Goal: Task Accomplishment & Management: Manage account settings

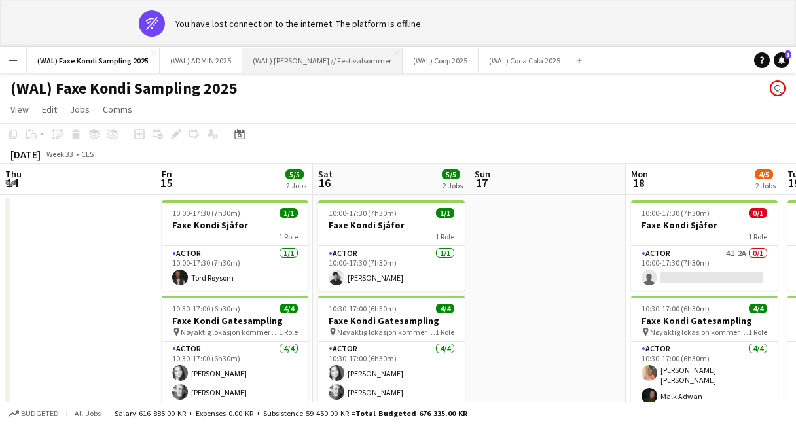
scroll to position [0, 407]
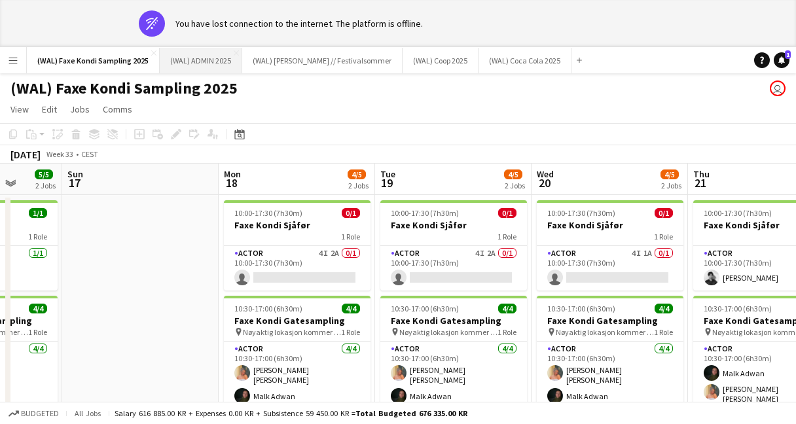
click at [212, 64] on button "(WAL) ADMIN 2025 Close" at bounding box center [201, 61] width 83 height 26
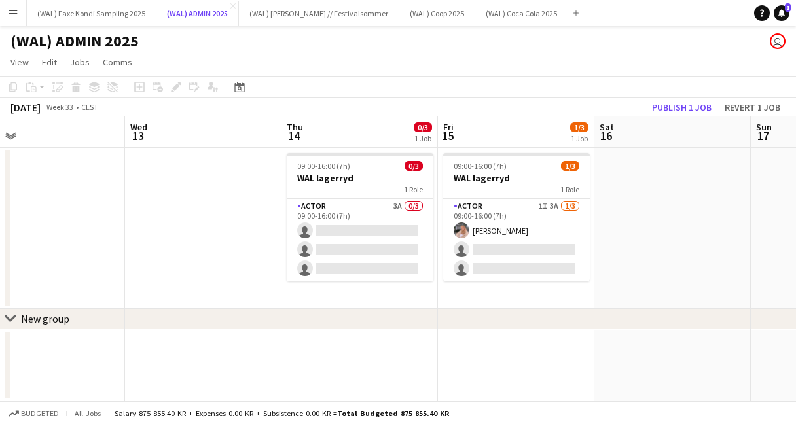
scroll to position [0, 659]
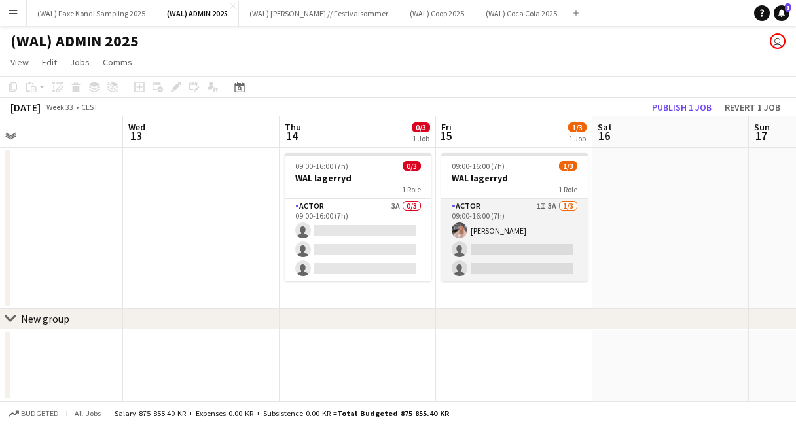
click at [528, 238] on app-card-role "Actor 1I 3A [DATE] 09:00-16:00 (7h) [PERSON_NAME] single-neutral-actions single…" at bounding box center [514, 240] width 147 height 83
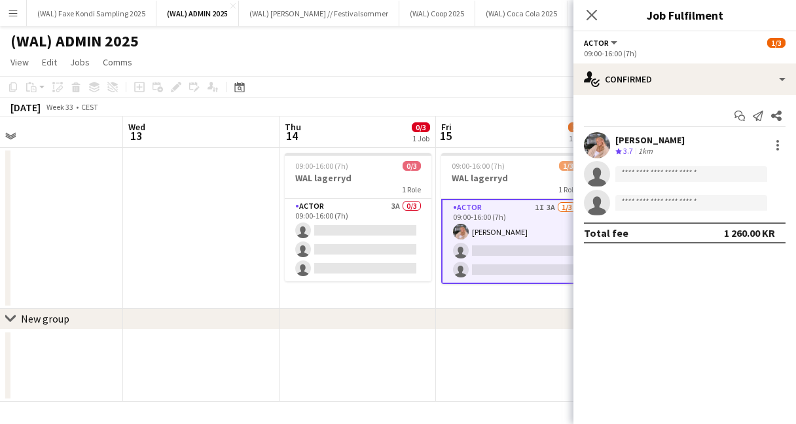
click at [530, 47] on div "(WAL) ADMIN 2025 user" at bounding box center [398, 38] width 796 height 25
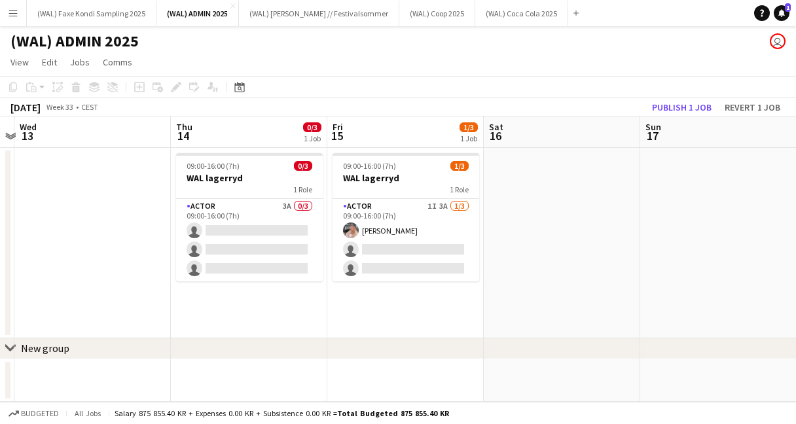
scroll to position [0, 293]
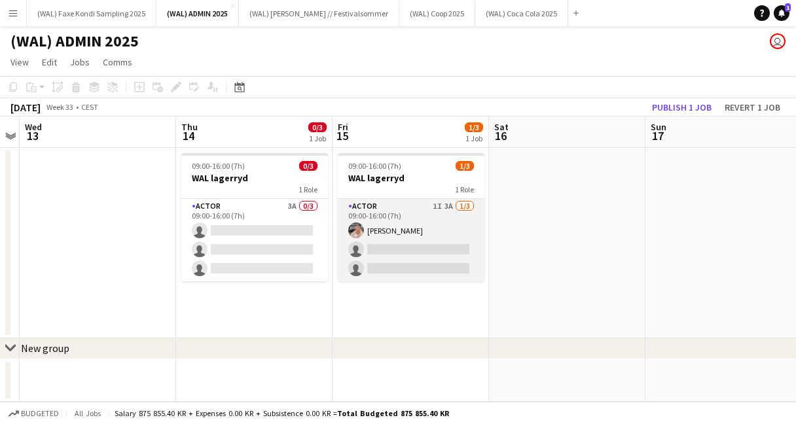
click at [420, 249] on app-card-role "Actor 1I 3A [DATE] 09:00-16:00 (7h) [PERSON_NAME] single-neutral-actions single…" at bounding box center [411, 240] width 147 height 83
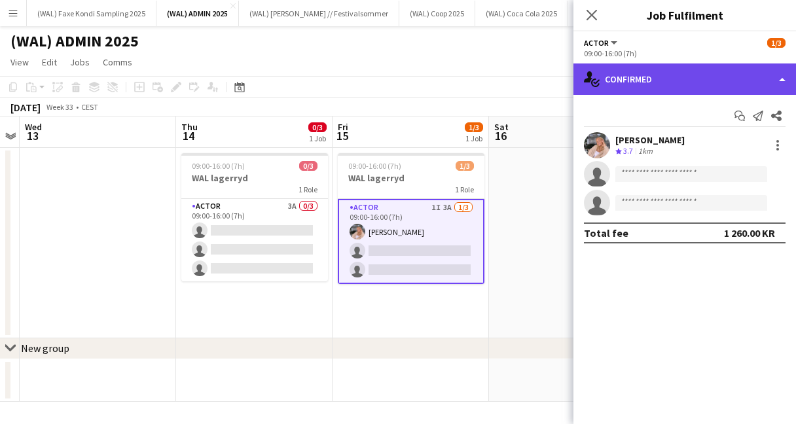
click at [659, 81] on div "single-neutral-actions-check-2 Confirmed" at bounding box center [685, 79] width 223 height 31
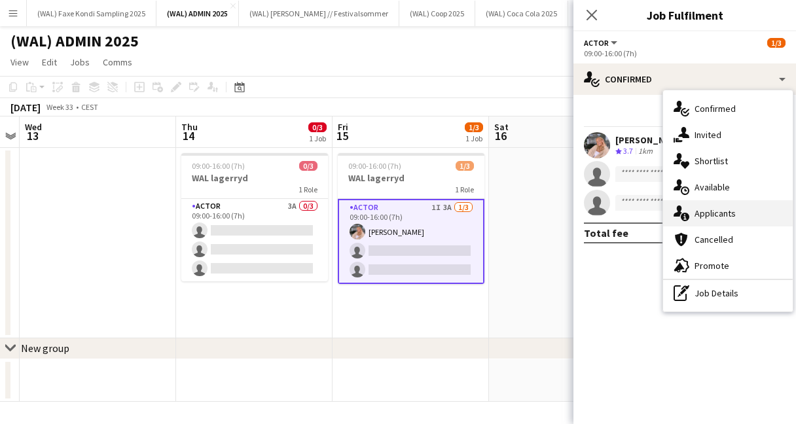
click at [697, 216] on div "single-neutral-actions-information Applicants" at bounding box center [728, 213] width 130 height 26
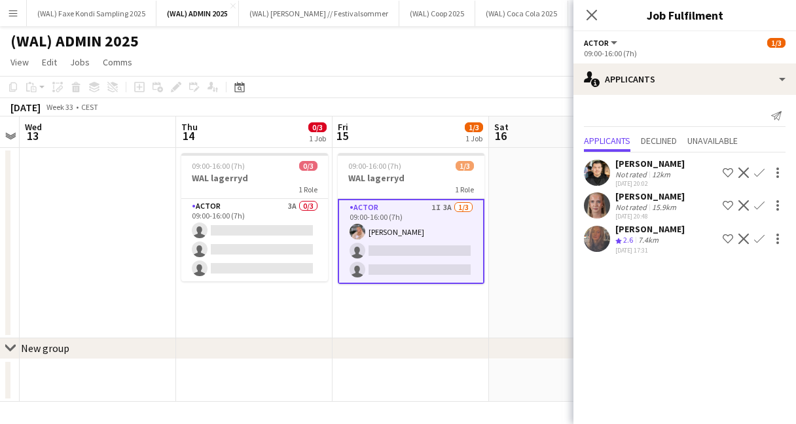
click at [599, 207] on app-user-avatar at bounding box center [597, 206] width 26 height 26
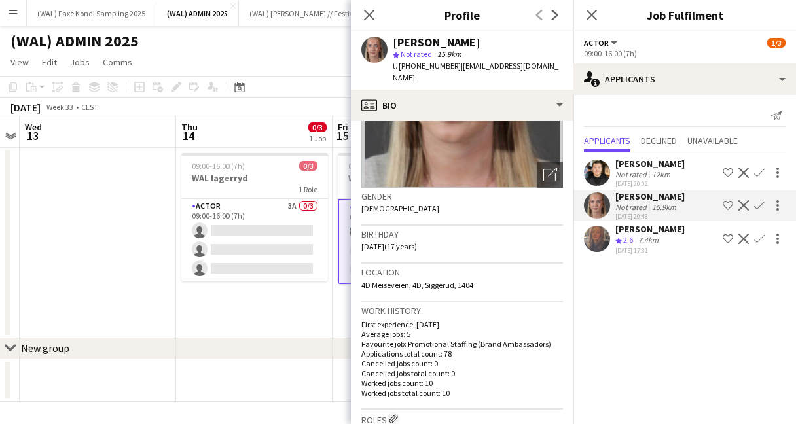
scroll to position [0, 0]
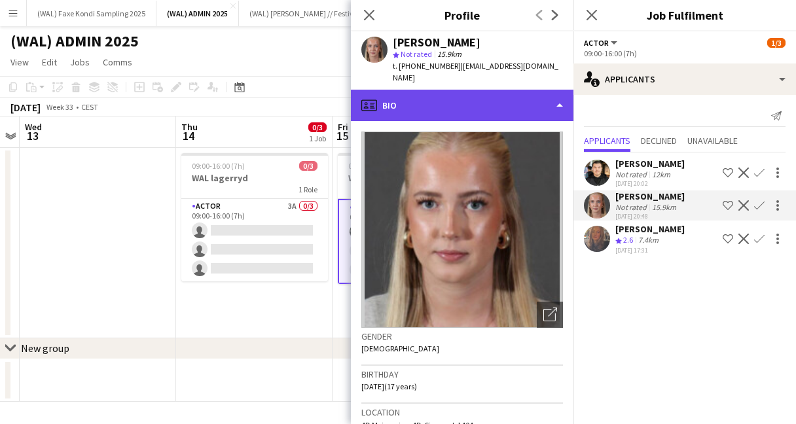
click at [468, 101] on div "profile Bio" at bounding box center [462, 105] width 223 height 31
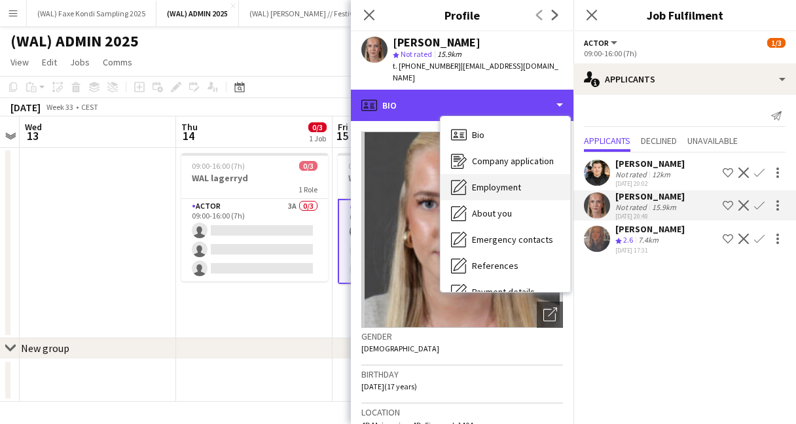
scroll to position [123, 0]
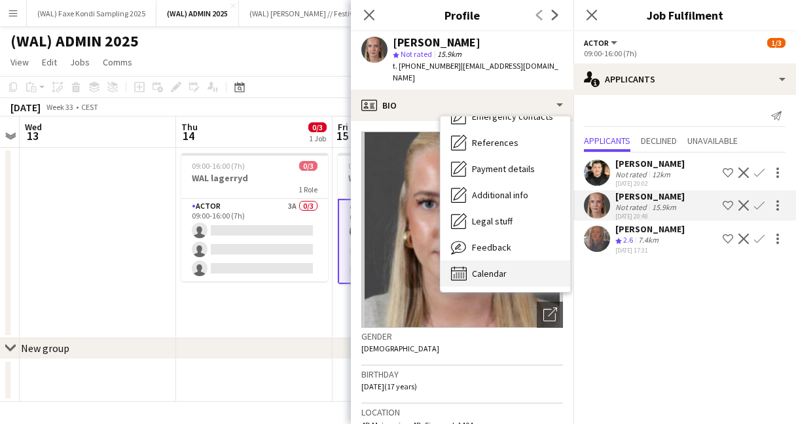
click at [498, 270] on div "Calendar Calendar" at bounding box center [506, 274] width 130 height 26
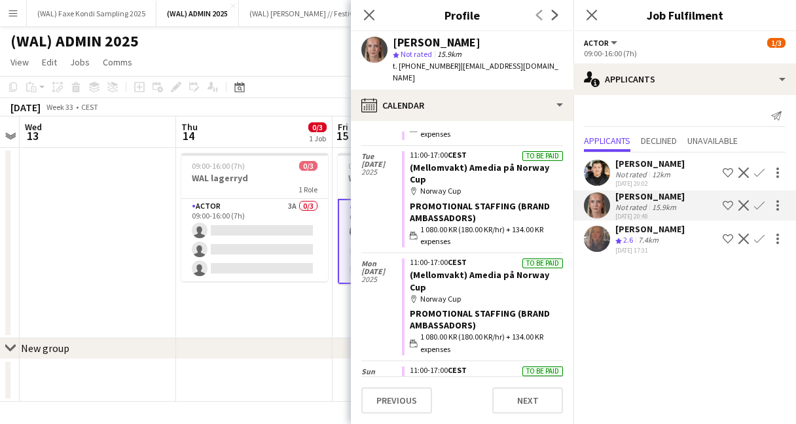
scroll to position [4755, 0]
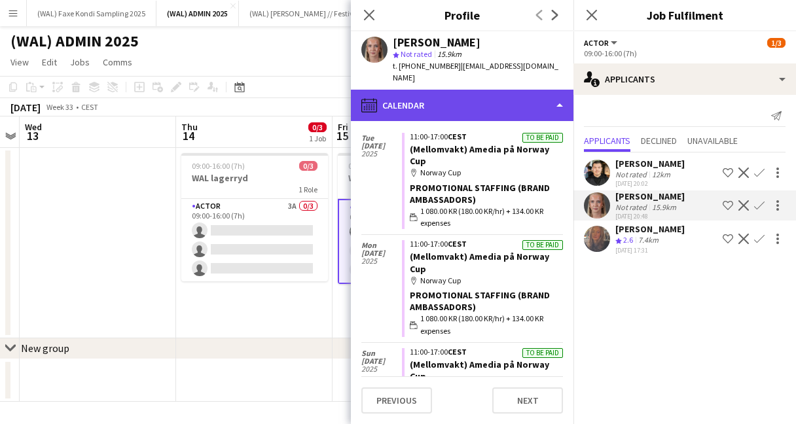
click at [509, 91] on div "calendar-full Calendar" at bounding box center [462, 105] width 223 height 31
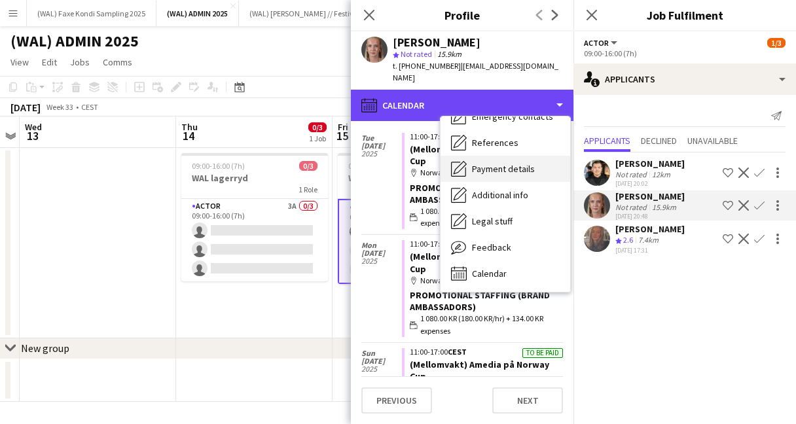
scroll to position [0, 0]
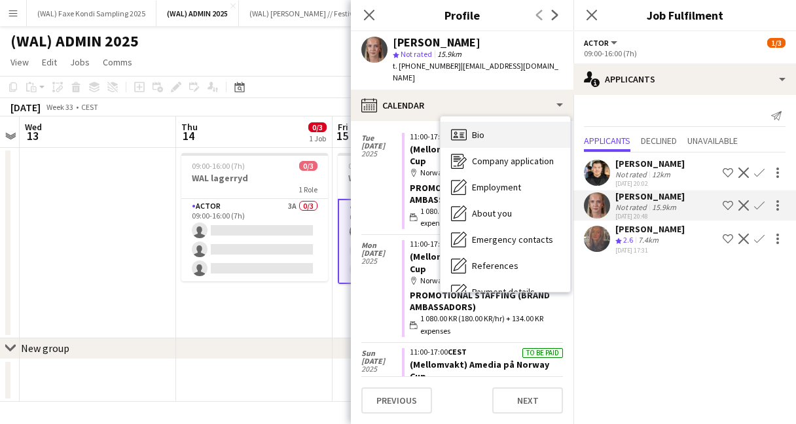
click at [508, 122] on div "Bio Bio" at bounding box center [506, 135] width 130 height 26
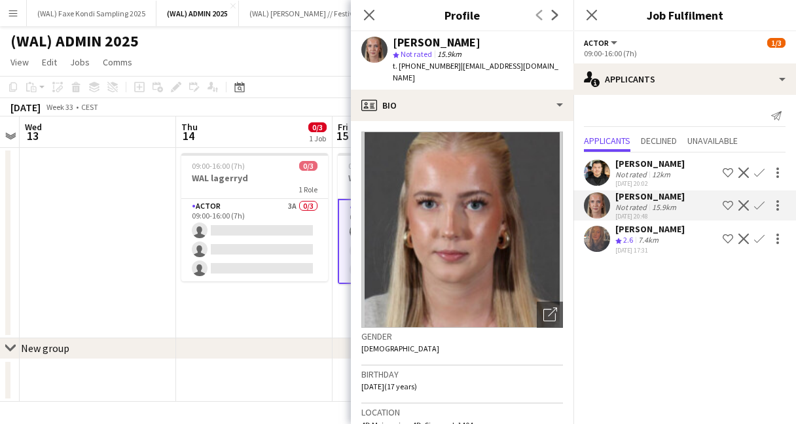
click at [599, 243] on app-user-avatar at bounding box center [597, 239] width 26 height 26
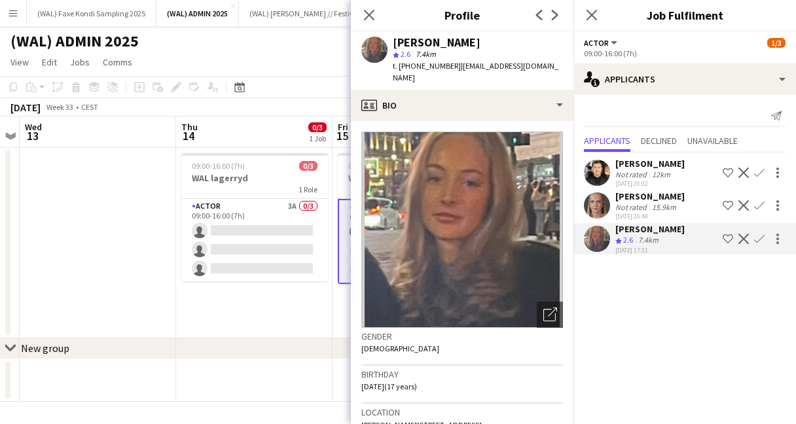
scroll to position [1, 0]
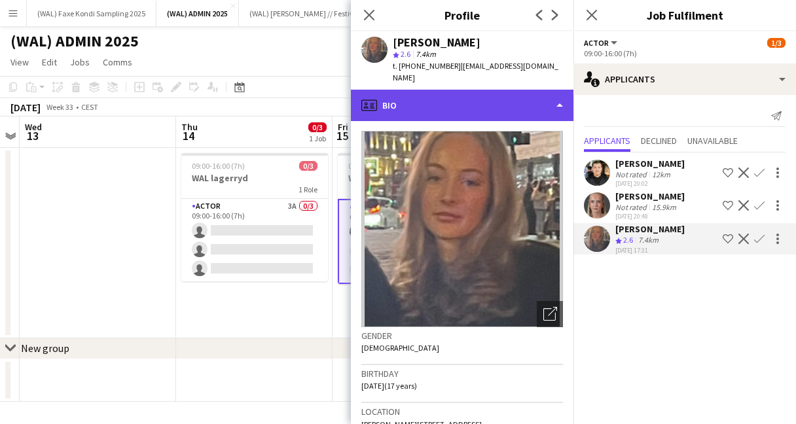
click at [486, 103] on div "profile Bio" at bounding box center [462, 105] width 223 height 31
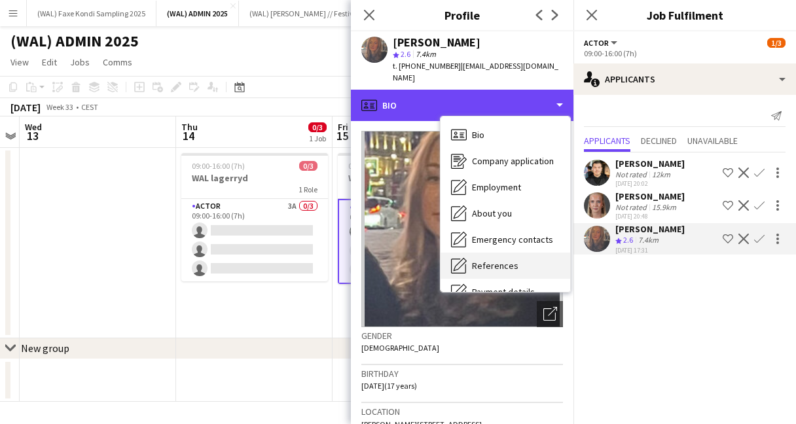
scroll to position [123, 0]
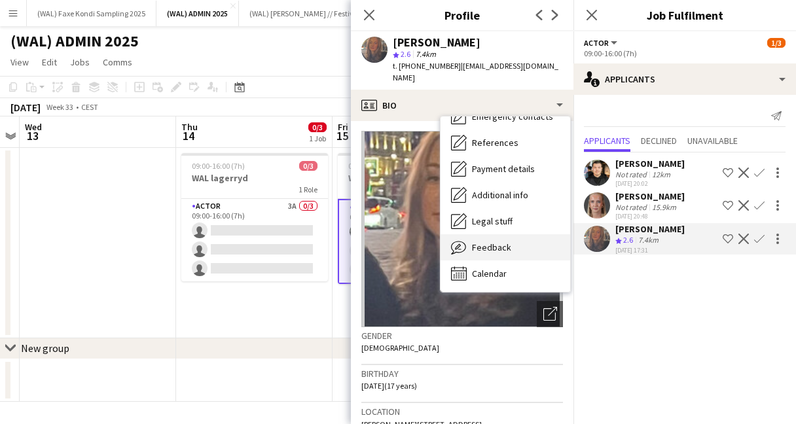
click at [512, 234] on div "Feedback Feedback" at bounding box center [506, 247] width 130 height 26
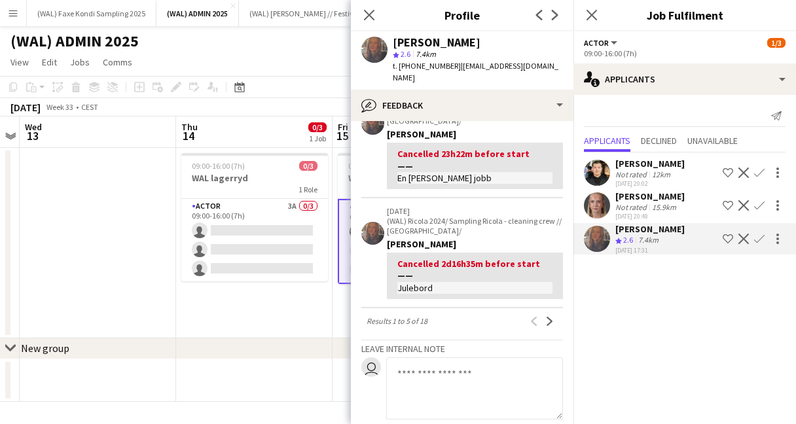
scroll to position [529, 0]
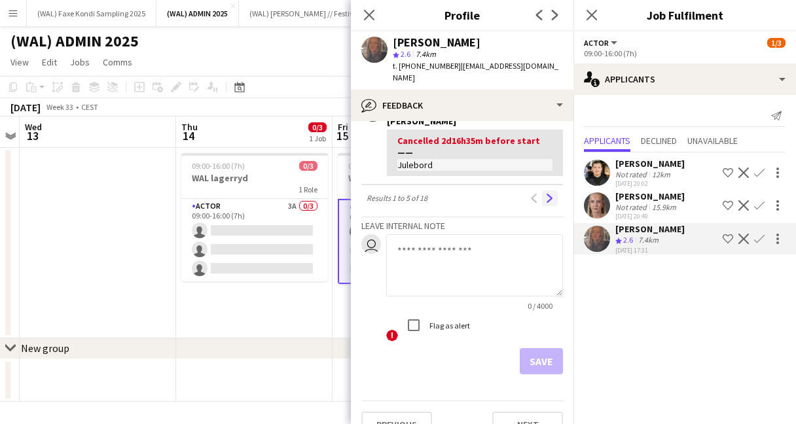
click at [545, 194] on app-icon "Next" at bounding box center [549, 198] width 9 height 9
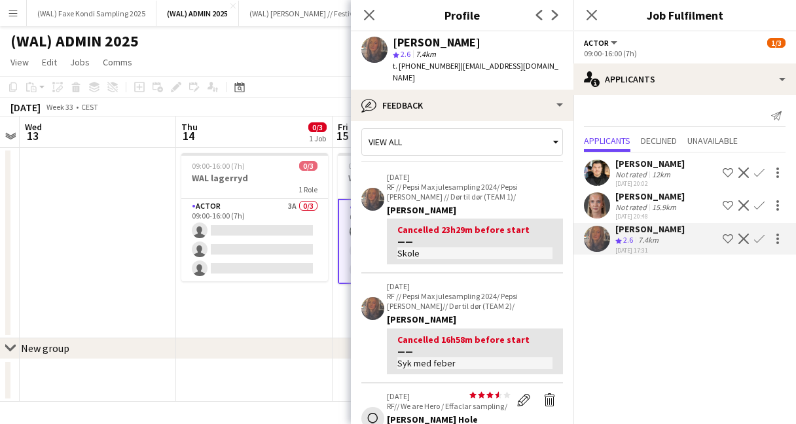
scroll to position [0, 0]
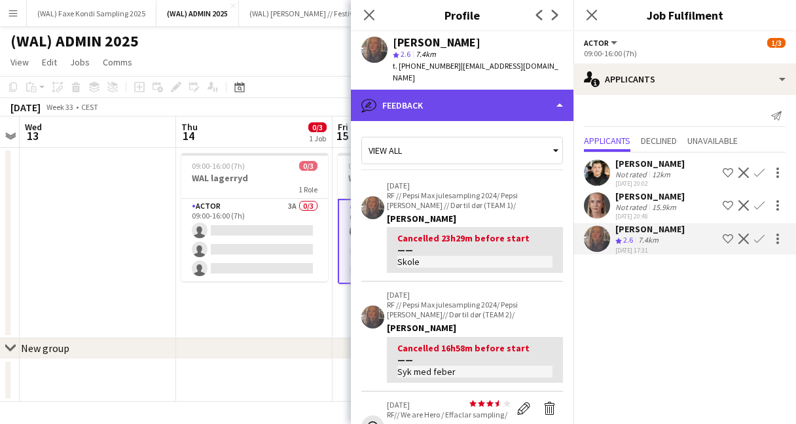
click at [424, 97] on div "bubble-pencil Feedback" at bounding box center [462, 105] width 223 height 31
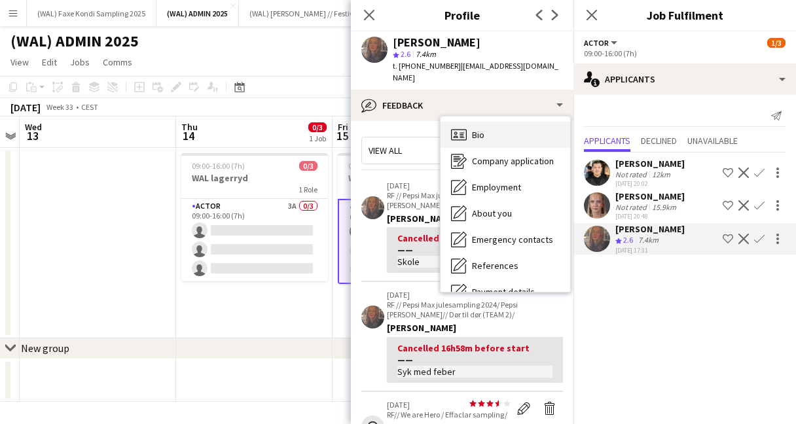
click at [482, 129] on span "Bio" at bounding box center [478, 135] width 12 height 12
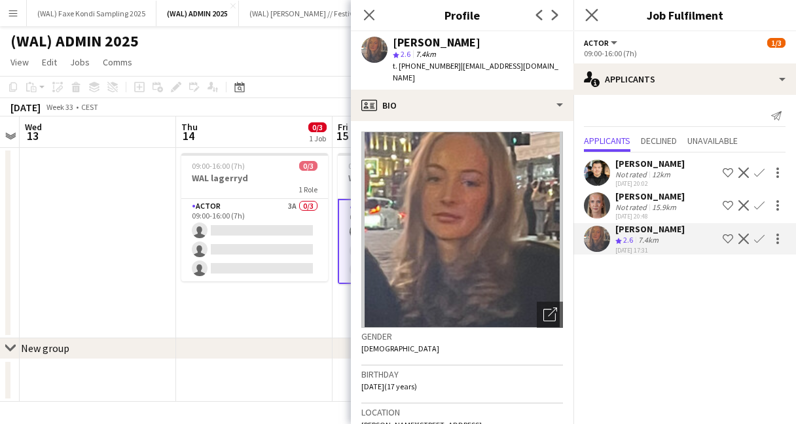
click at [589, 22] on app-icon "Close pop-in" at bounding box center [592, 15] width 19 height 19
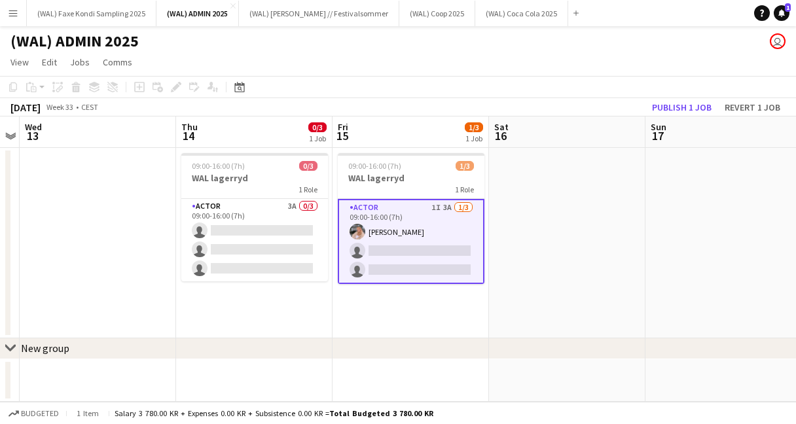
click at [500, 86] on app-toolbar "Copy Paste Paste Command V Paste with crew Command Shift V Paste linked Job [GE…" at bounding box center [398, 87] width 796 height 22
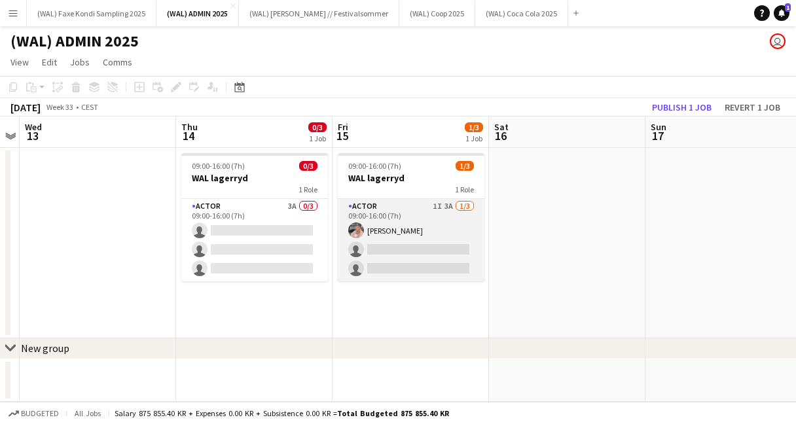
click at [441, 234] on app-card-role "Actor 1I 3A [DATE] 09:00-16:00 (7h) [PERSON_NAME] single-neutral-actions single…" at bounding box center [411, 240] width 147 height 83
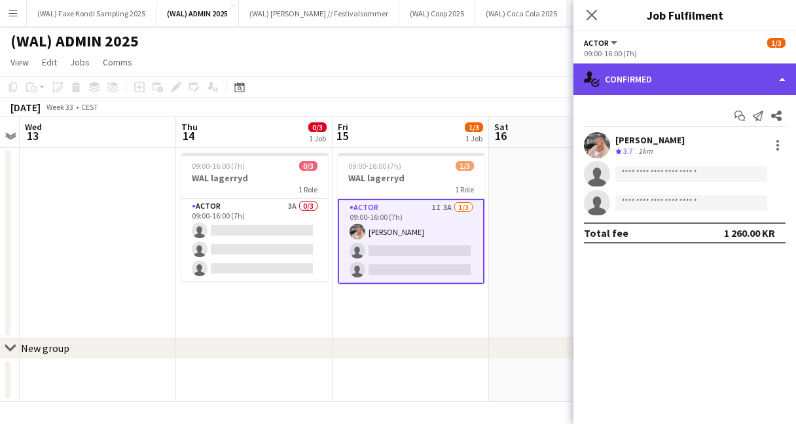
click at [646, 83] on div "single-neutral-actions-check-2 Confirmed" at bounding box center [685, 79] width 223 height 31
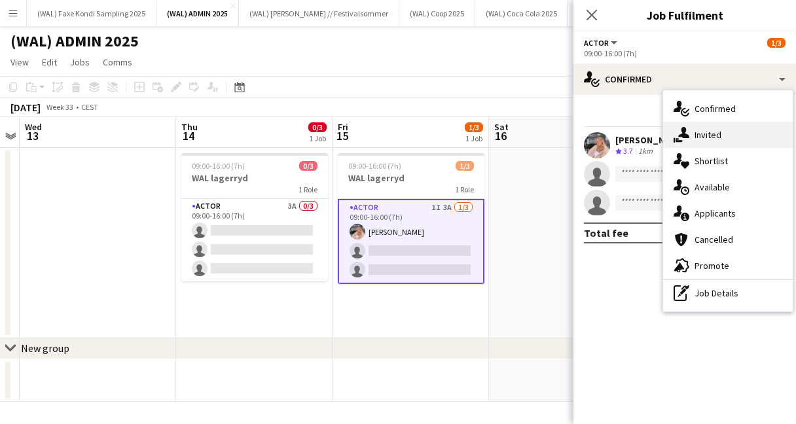
click at [695, 137] on div "single-neutral-actions-share-1 Invited" at bounding box center [728, 135] width 130 height 26
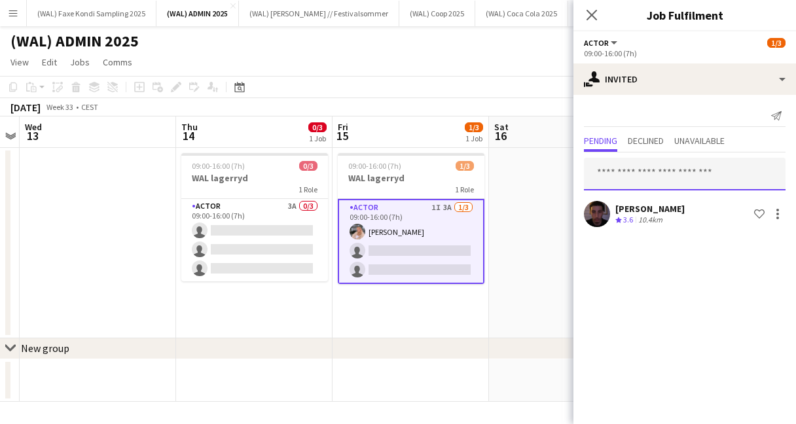
click at [629, 174] on input "text" at bounding box center [685, 174] width 202 height 33
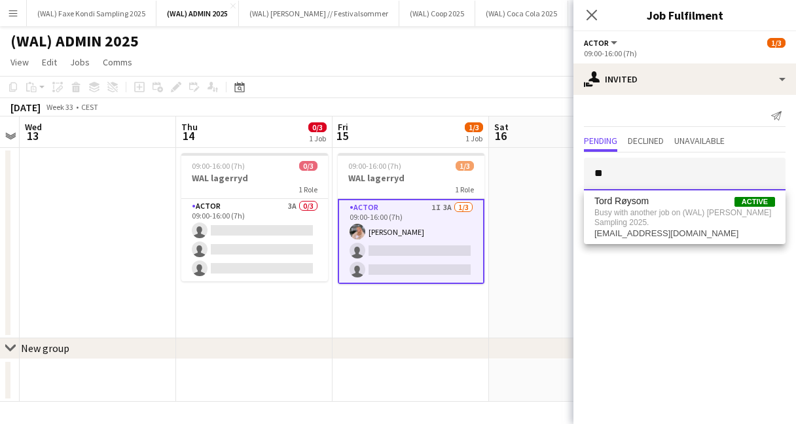
type input "*"
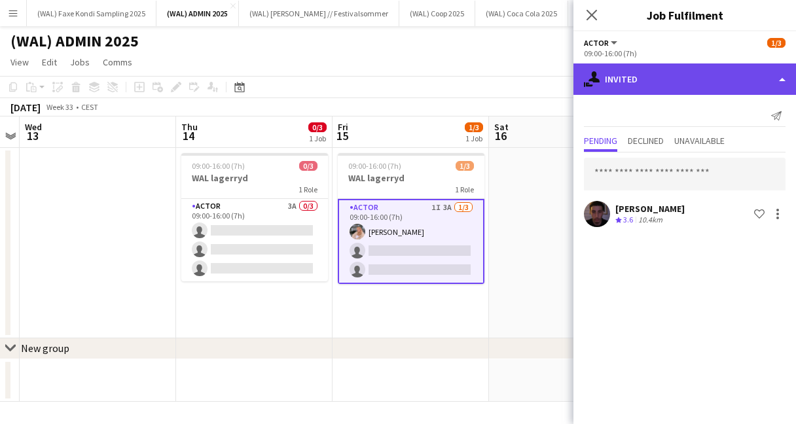
click at [631, 77] on div "single-neutral-actions-share-1 Invited" at bounding box center [685, 79] width 223 height 31
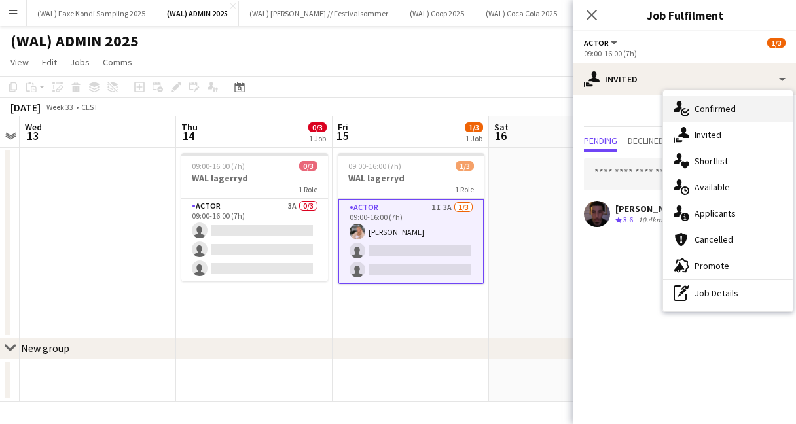
click at [700, 111] on div "single-neutral-actions-check-2 Confirmed" at bounding box center [728, 109] width 130 height 26
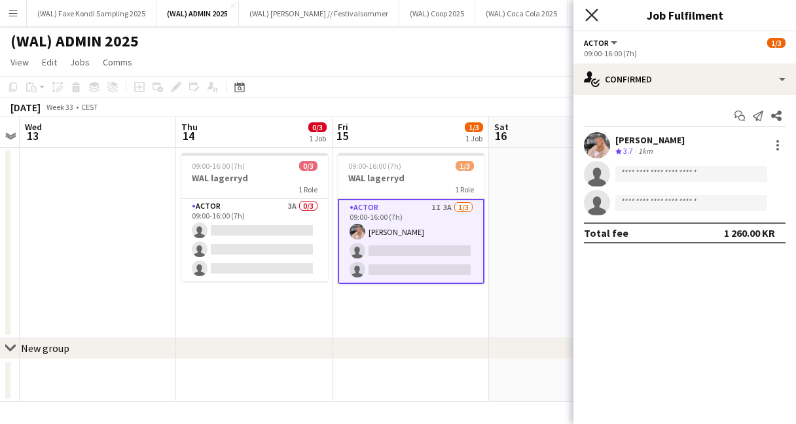
click at [593, 17] on icon at bounding box center [591, 15] width 12 height 12
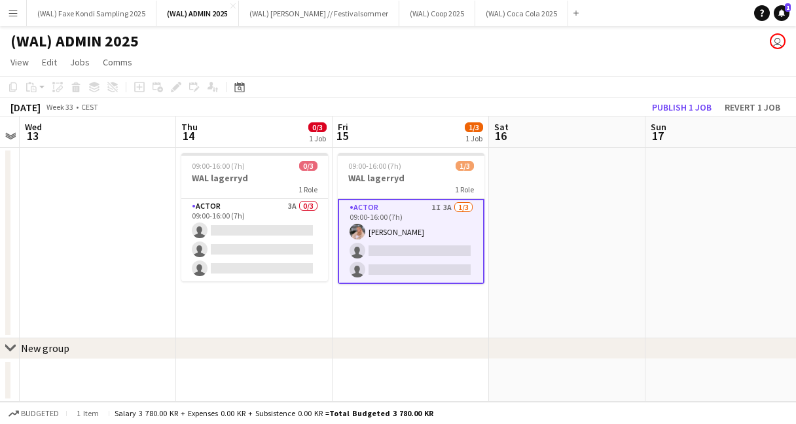
click at [545, 89] on app-toolbar "Copy Paste Paste Command V Paste with crew Command Shift V Paste linked Job [GE…" at bounding box center [398, 87] width 796 height 22
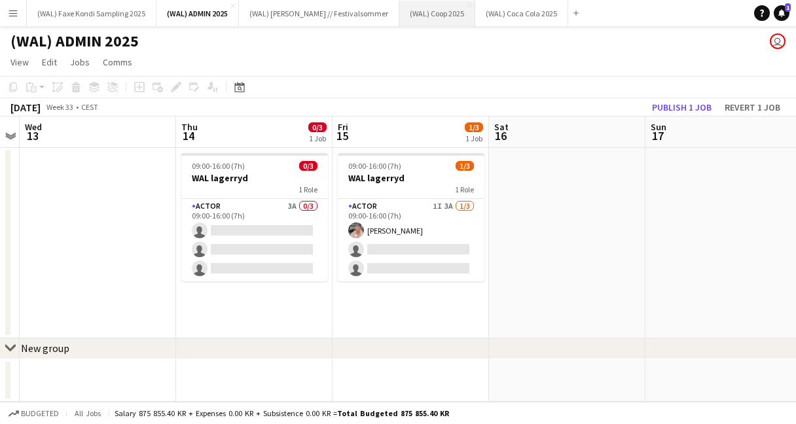
click at [433, 15] on button "(WAL) Coop 2025 Close" at bounding box center [437, 14] width 76 height 26
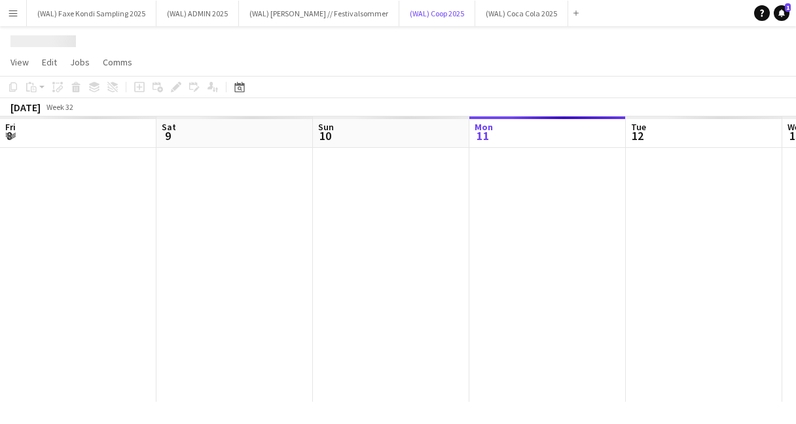
scroll to position [0, 313]
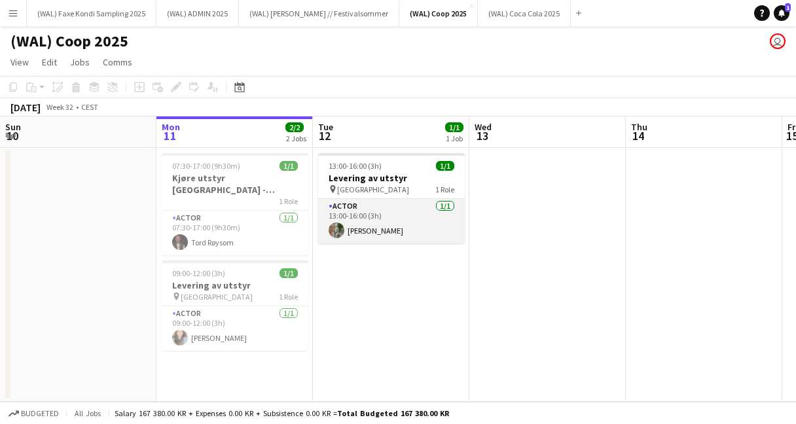
click at [365, 217] on app-card-role "Actor [DATE] 13:00-16:00 (3h) [PERSON_NAME]" at bounding box center [391, 221] width 147 height 45
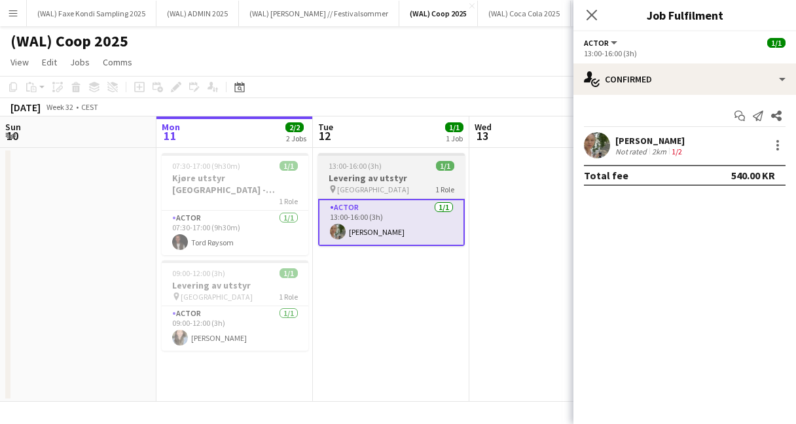
click at [369, 189] on div "pin Oslo 1 Role" at bounding box center [391, 189] width 147 height 10
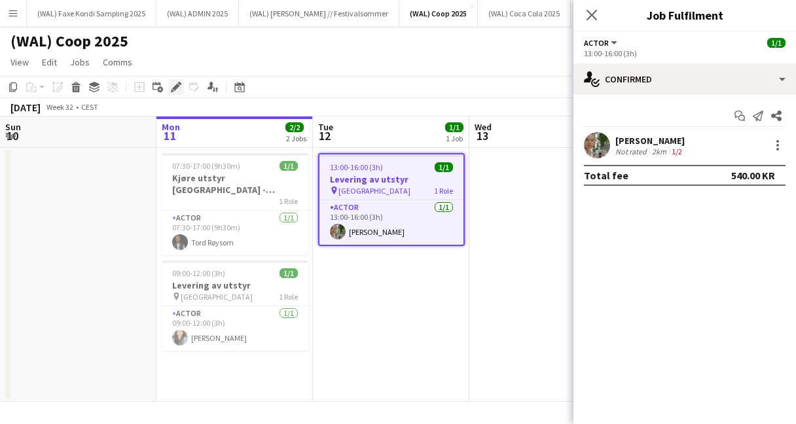
click at [181, 86] on div "Edit" at bounding box center [176, 87] width 16 height 16
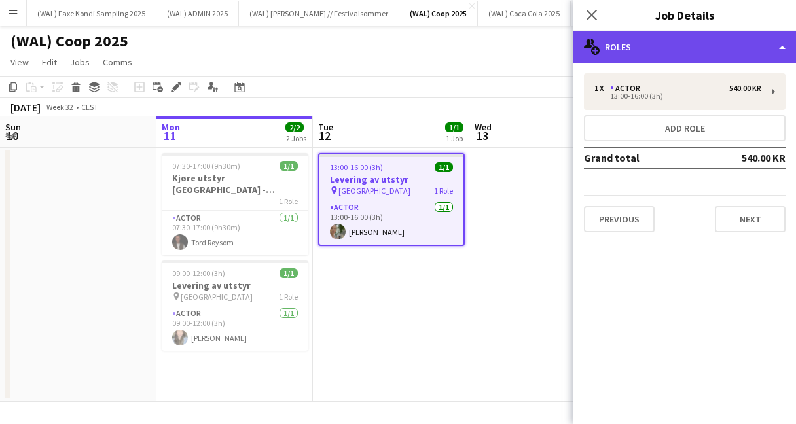
click at [612, 48] on div "multiple-users-add Roles" at bounding box center [685, 46] width 223 height 31
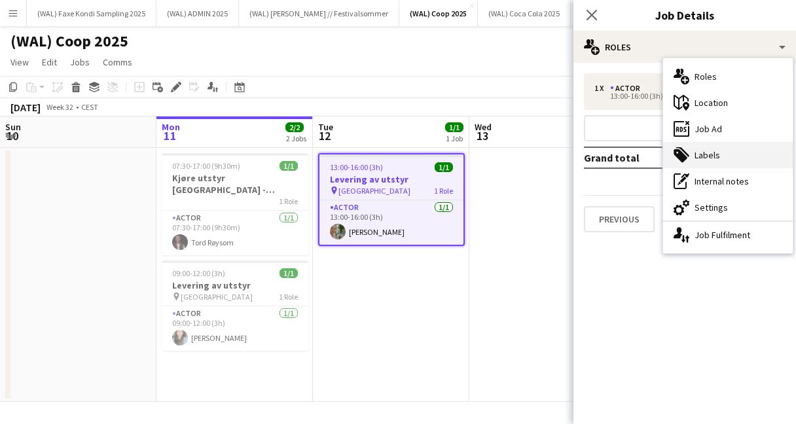
click at [690, 151] on div "tags-double Labels" at bounding box center [728, 155] width 130 height 26
